Goal: Find contact information: Find contact information

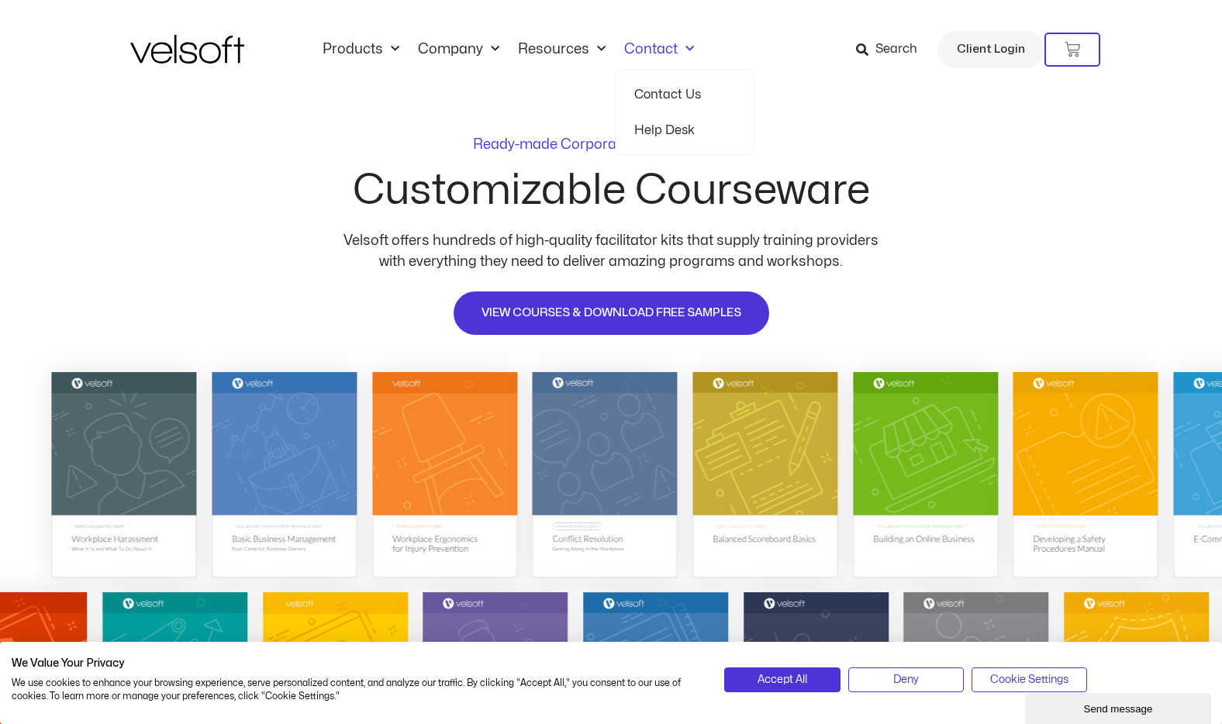
click at [643, 92] on link "Contact Us" at bounding box center [684, 95] width 101 height 36
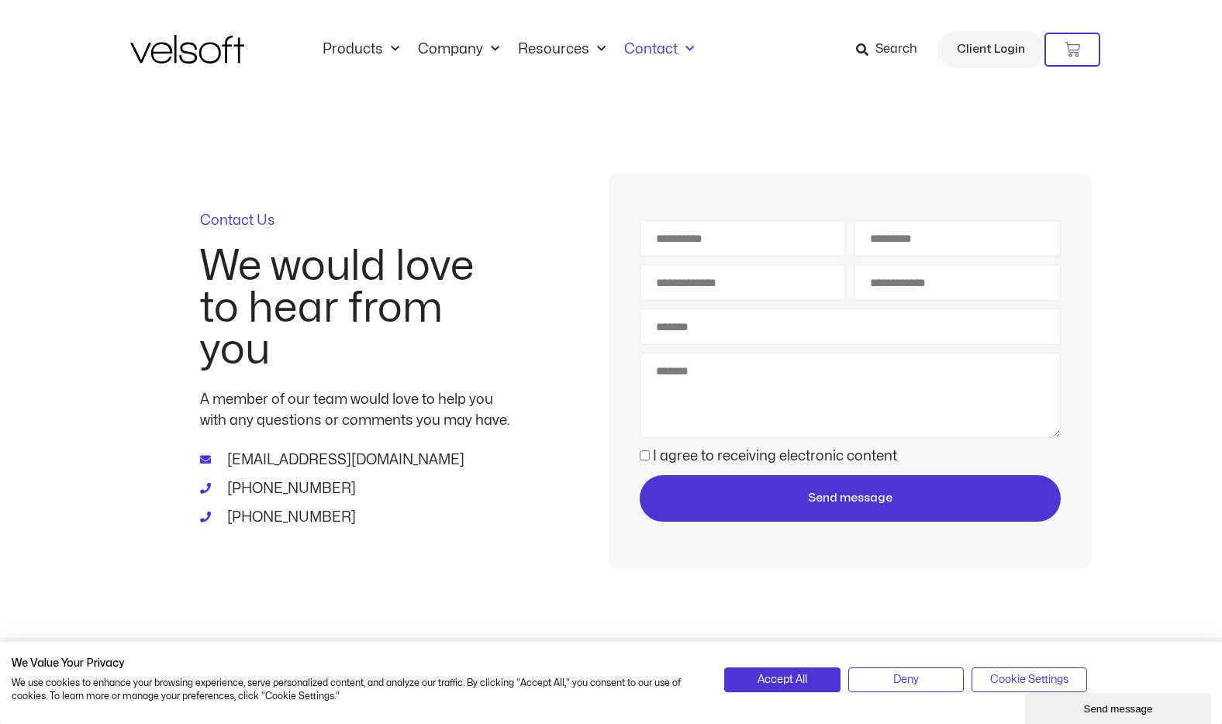
click at [333, 457] on span "[EMAIL_ADDRESS][DOMAIN_NAME]" at bounding box center [343, 460] width 241 height 21
click at [353, 47] on link "Products" at bounding box center [360, 49] width 95 height 17
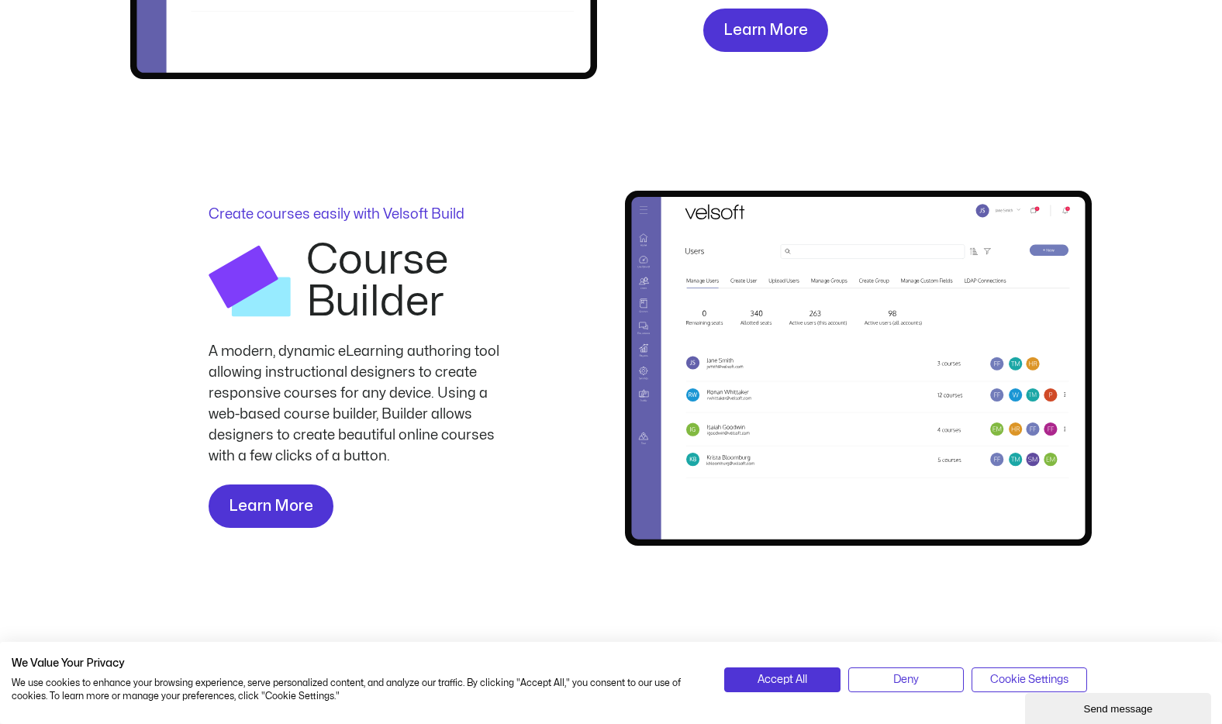
scroll to position [1804, 0]
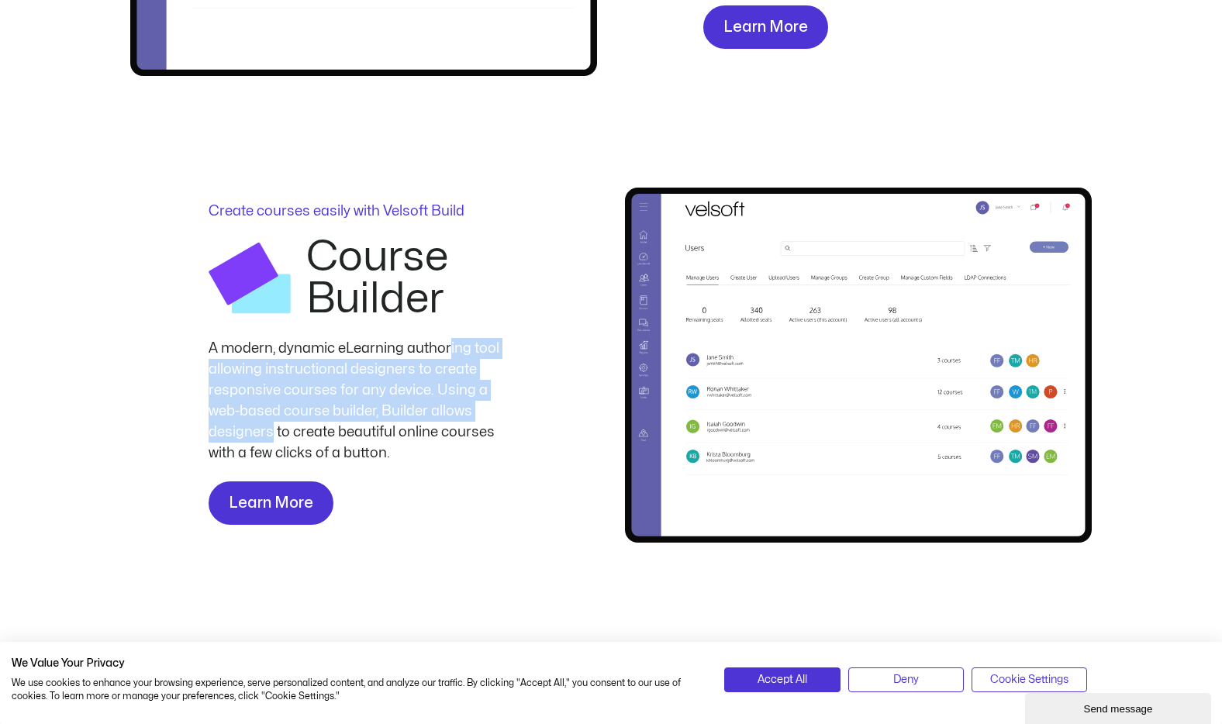
drag, startPoint x: 447, startPoint y: 349, endPoint x: 529, endPoint y: 408, distance: 100.5
click at [527, 408] on div "Create courses easily with Velsoft Build Course Builder A modern, dynamic eLear…" at bounding box center [363, 365] width 467 height 354
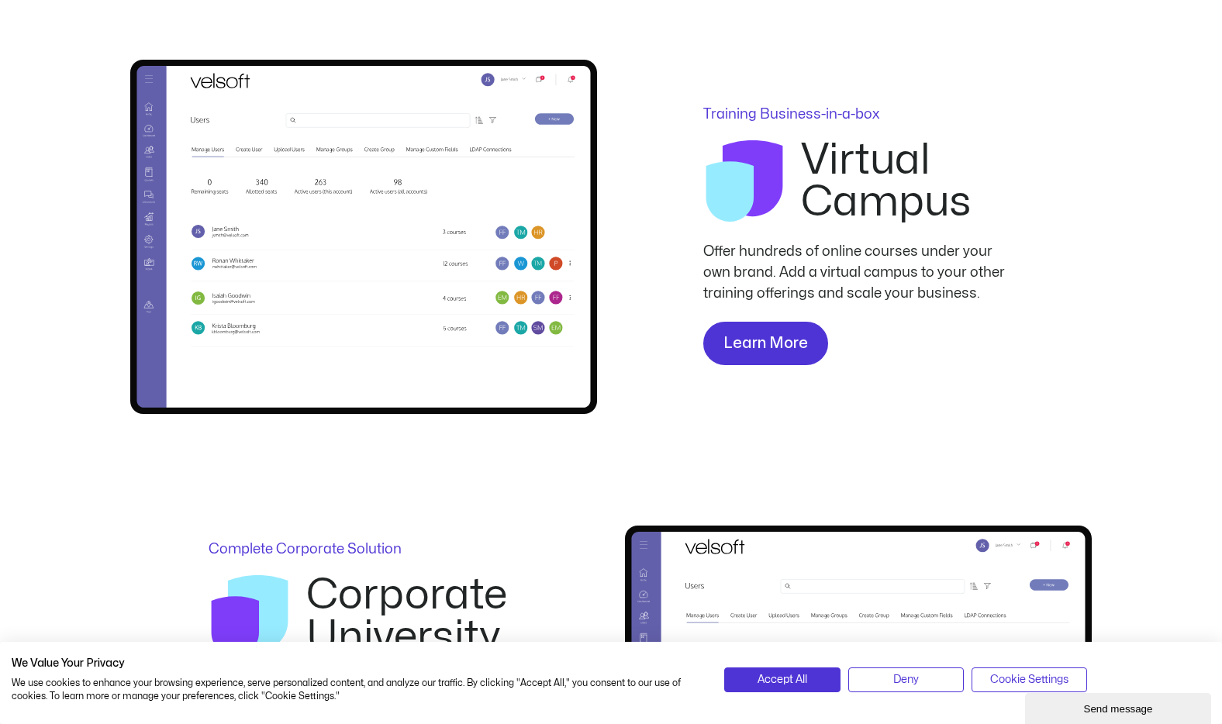
scroll to position [2382, 0]
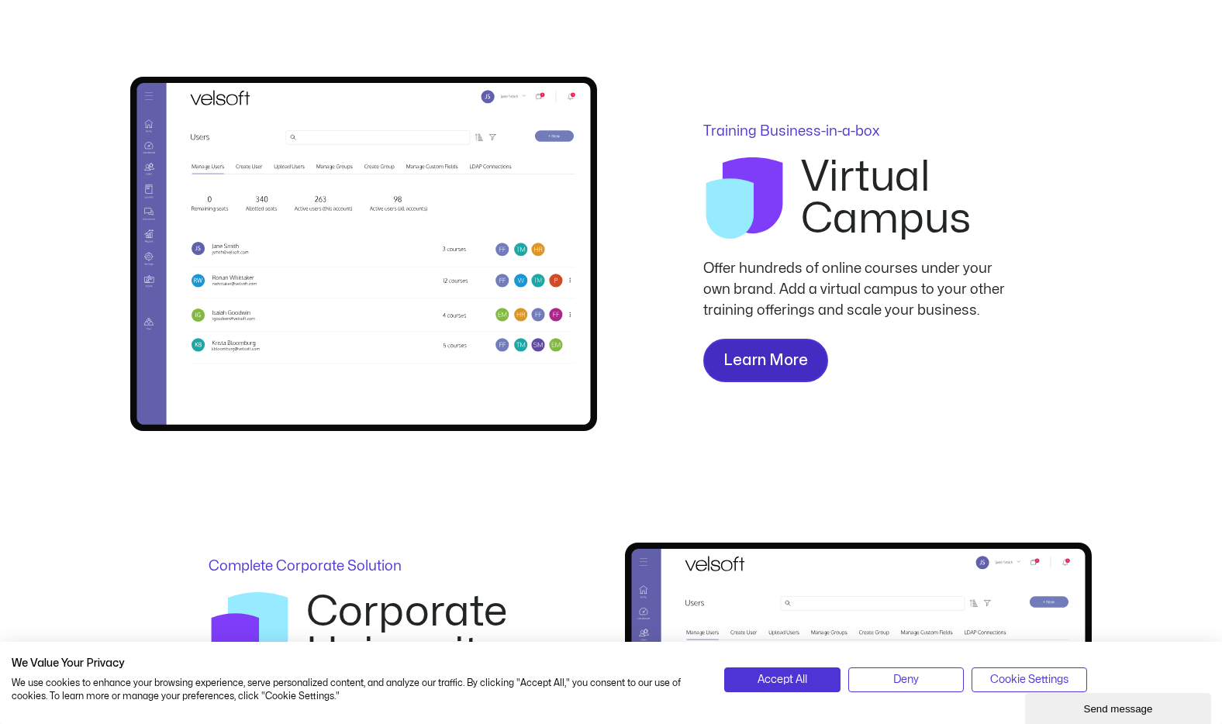
click at [770, 354] on span "Learn More" at bounding box center [765, 360] width 84 height 25
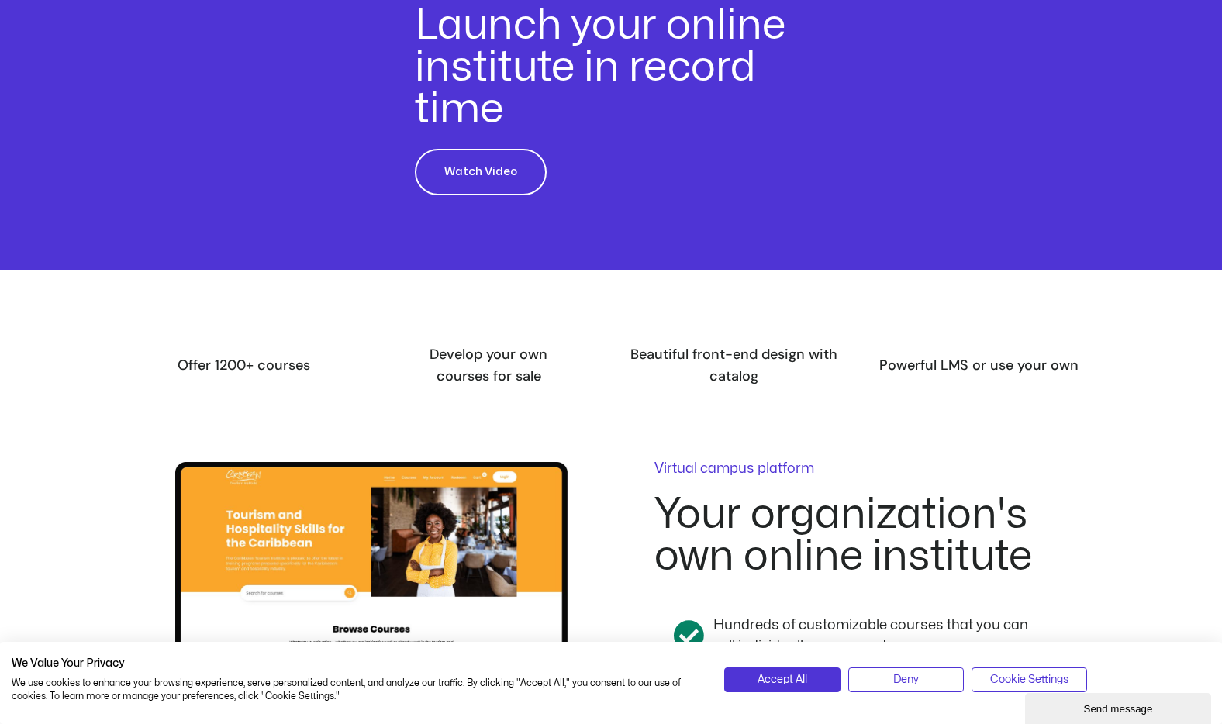
scroll to position [980, 0]
